Goal: Transaction & Acquisition: Book appointment/travel/reservation

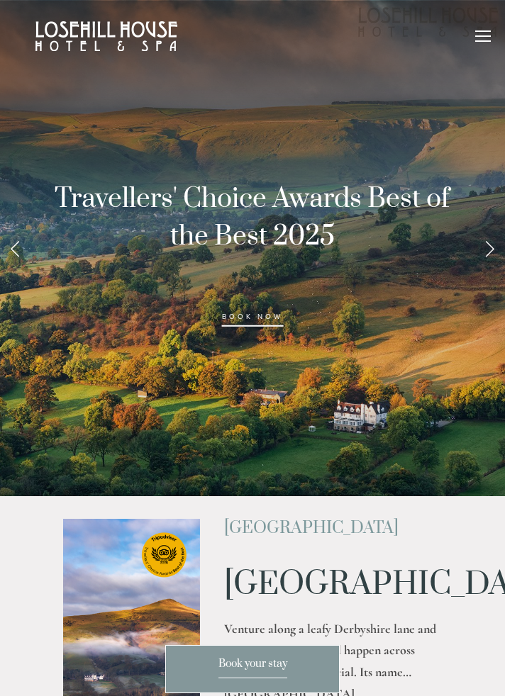
click at [488, 253] on link "Next Slide" at bounding box center [488, 248] width 31 height 43
click at [485, 256] on link "Next Slide" at bounding box center [488, 248] width 31 height 43
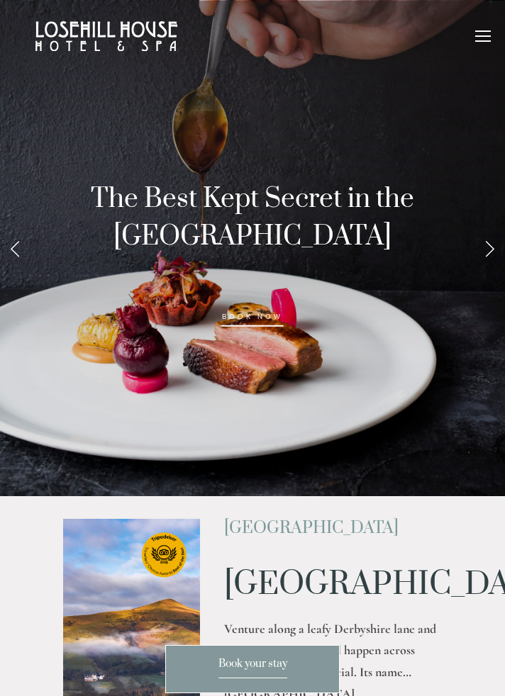
click at [489, 248] on link "Next Slide" at bounding box center [488, 248] width 31 height 43
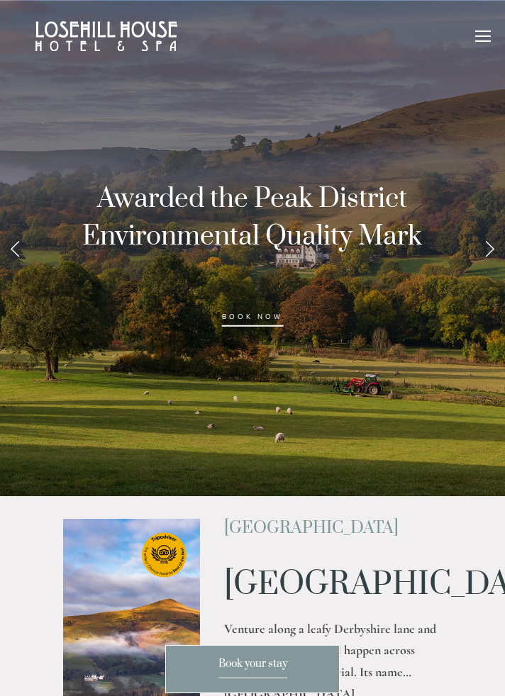
click at [488, 255] on link "Next Slide" at bounding box center [488, 248] width 31 height 43
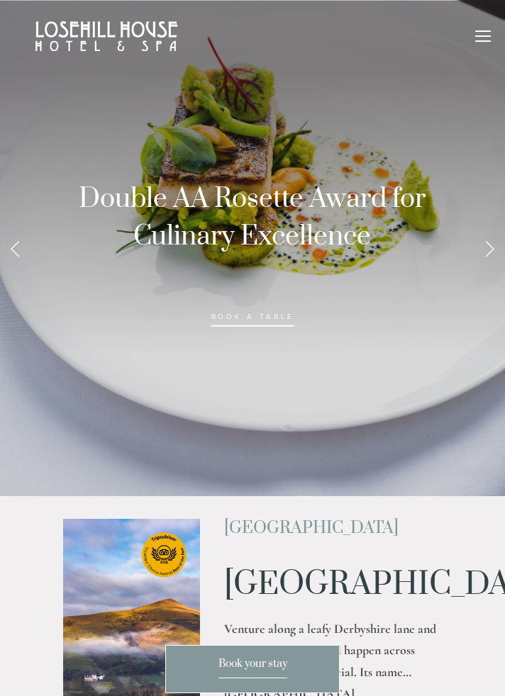
click at [490, 249] on link "Next Slide" at bounding box center [488, 248] width 31 height 43
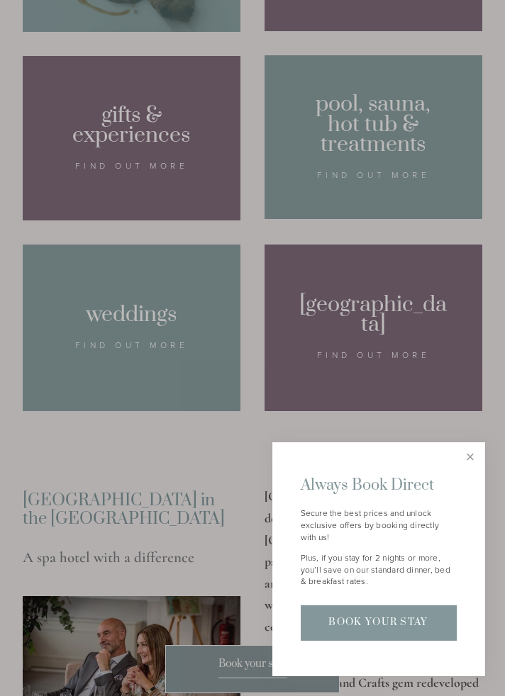
scroll to position [1173, 0]
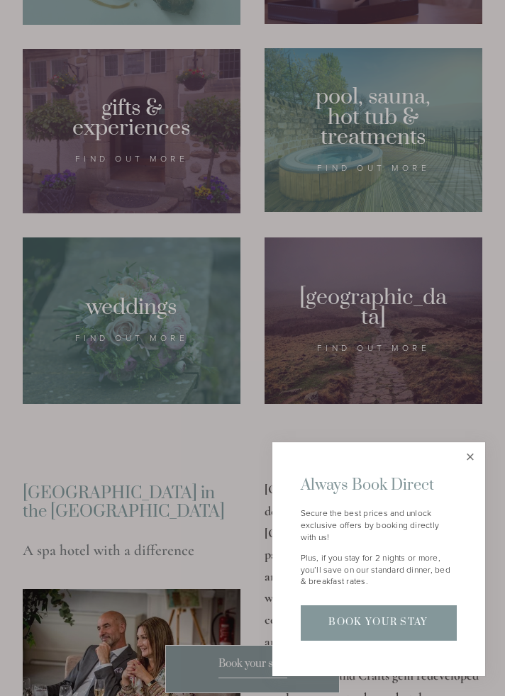
click at [471, 469] on link "Close" at bounding box center [469, 456] width 25 height 25
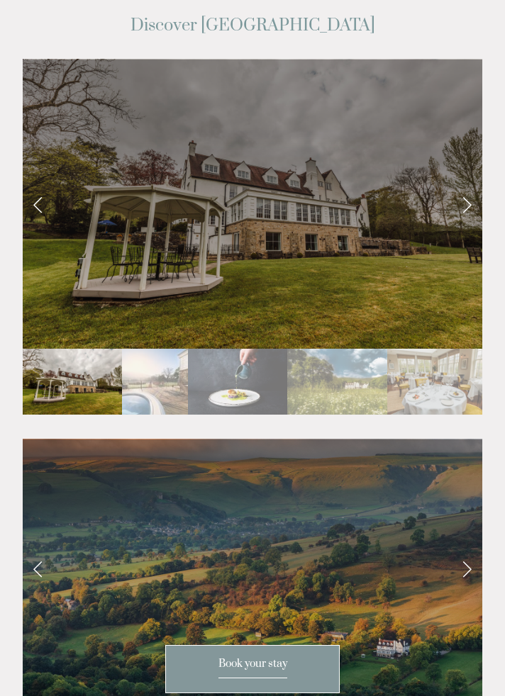
scroll to position [2553, 0]
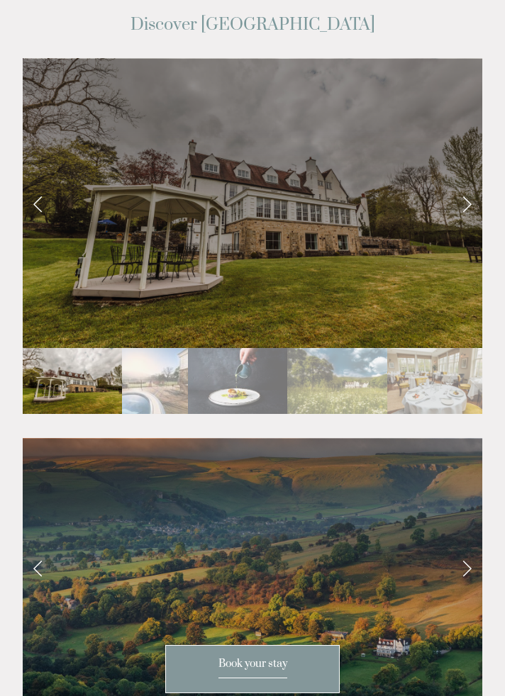
click at [473, 546] on link "Next Slide" at bounding box center [466, 567] width 31 height 43
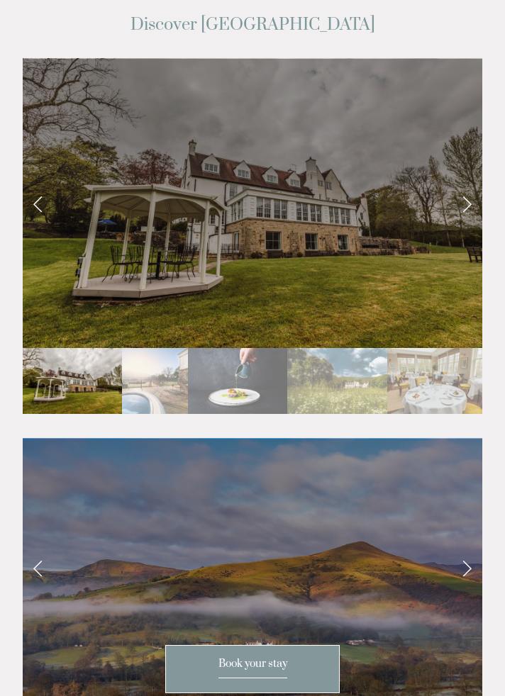
click at [469, 546] on link "Next Slide" at bounding box center [466, 567] width 31 height 43
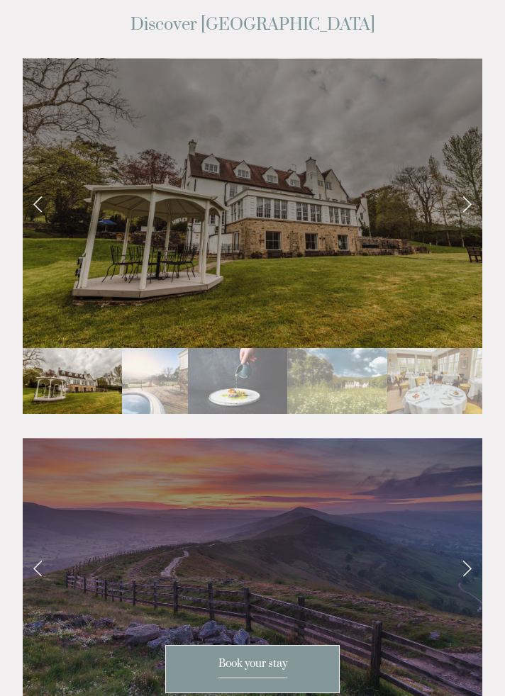
click at [475, 546] on link "Next Slide" at bounding box center [466, 567] width 31 height 43
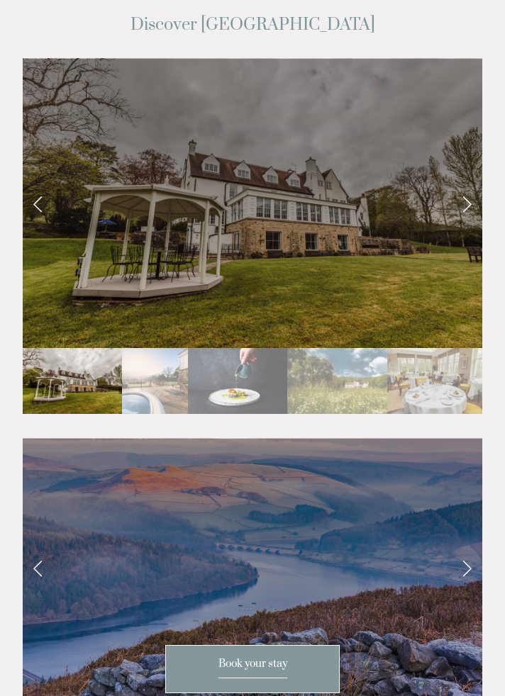
click at [477, 546] on link "Next Slide" at bounding box center [466, 567] width 31 height 43
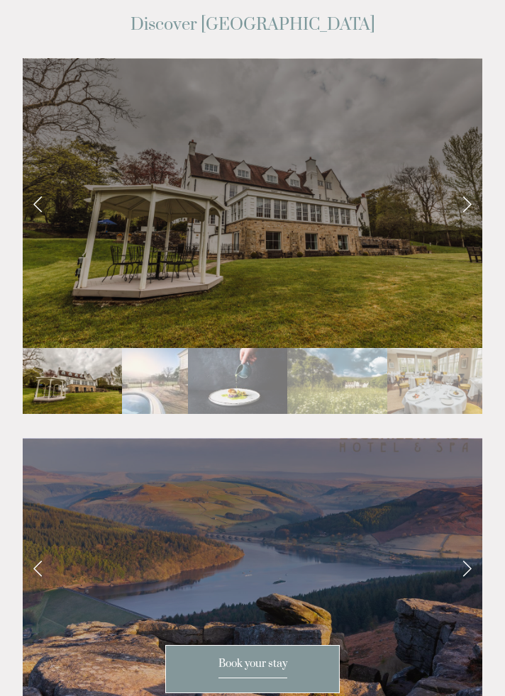
click at [480, 546] on link "Next Slide" at bounding box center [466, 567] width 31 height 43
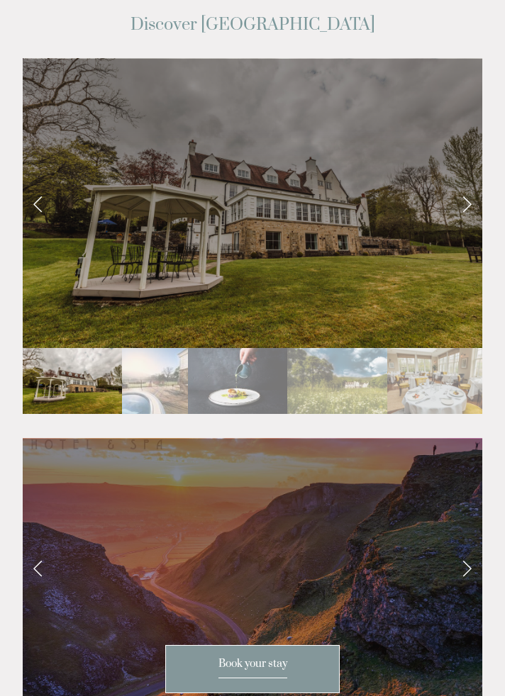
click at [479, 546] on link "Next Slide" at bounding box center [466, 567] width 31 height 43
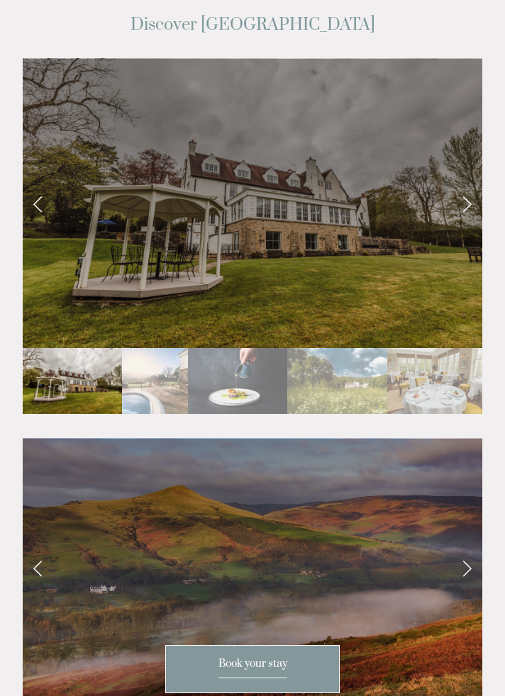
click at [477, 546] on link "Next Slide" at bounding box center [466, 567] width 31 height 43
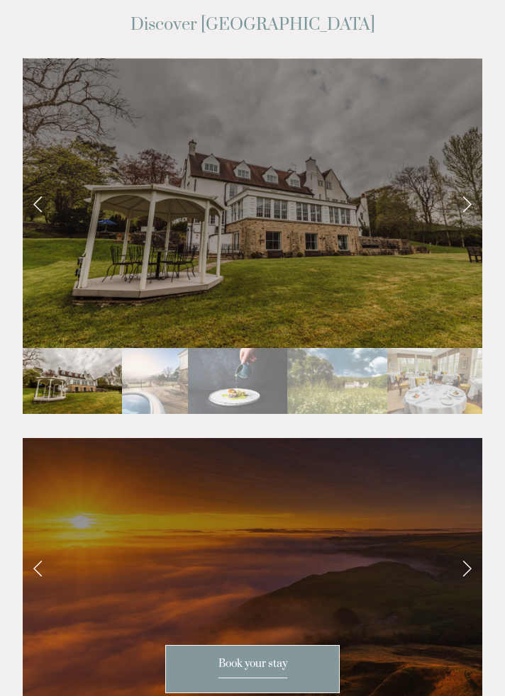
click at [474, 546] on link "Next Slide" at bounding box center [466, 567] width 31 height 43
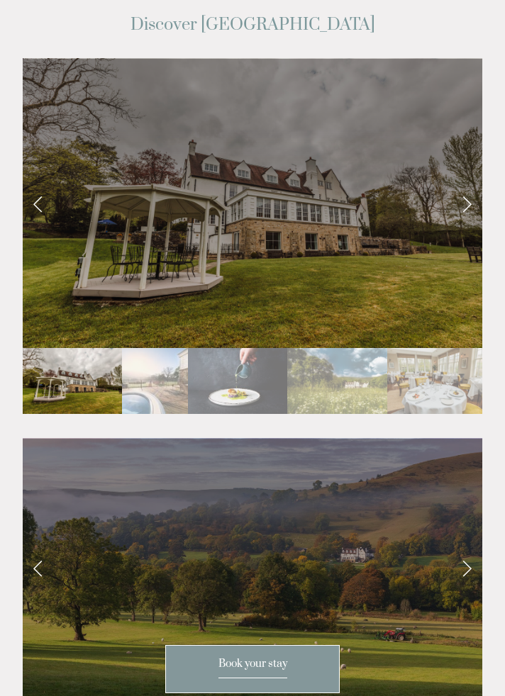
click at [479, 546] on link "Next Slide" at bounding box center [466, 567] width 31 height 43
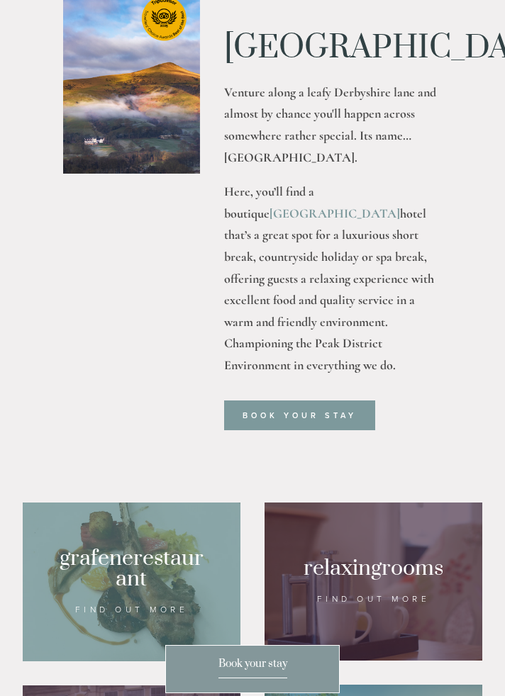
scroll to position [527, 0]
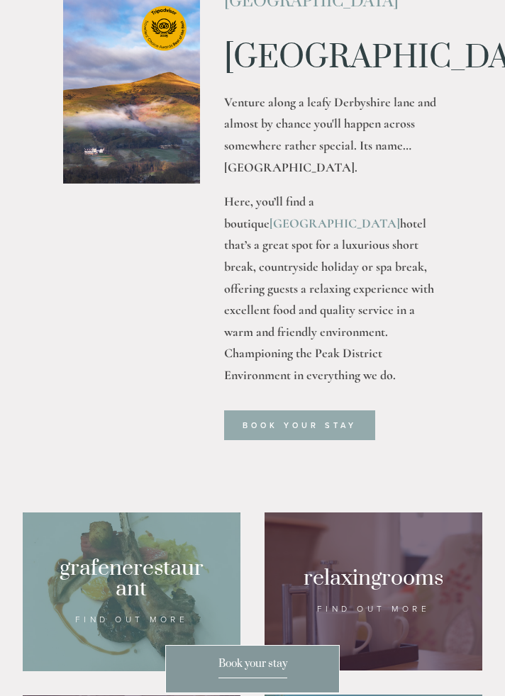
click at [354, 440] on link "Book your stay" at bounding box center [299, 425] width 151 height 30
